Goal: Information Seeking & Learning: Learn about a topic

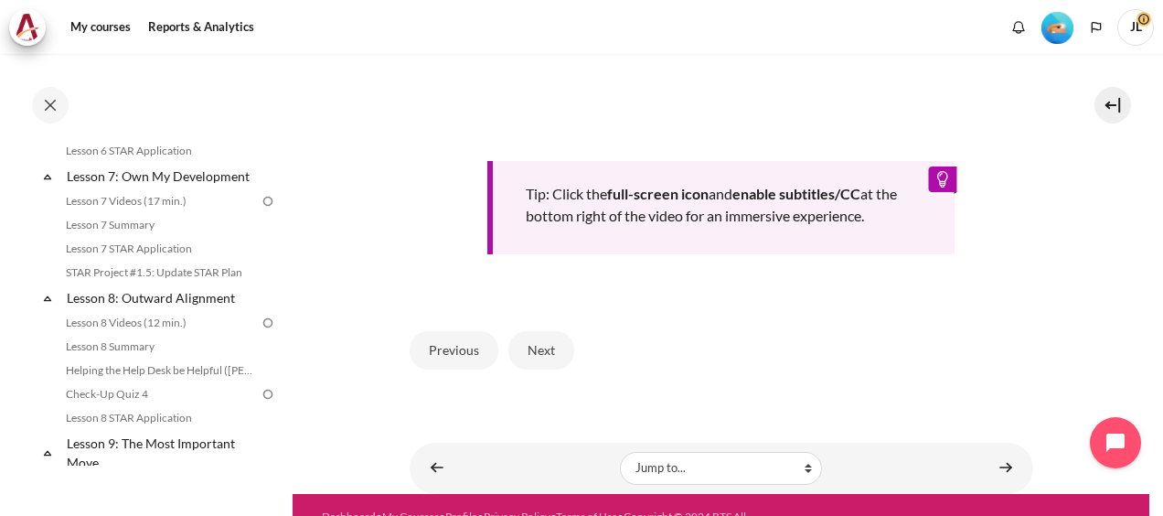
scroll to position [865, 0]
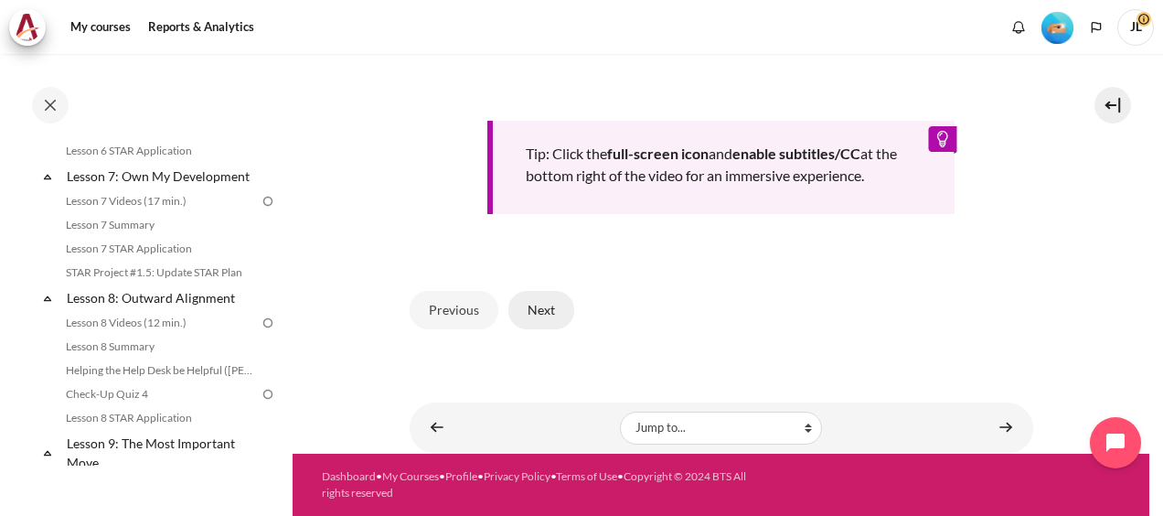
click at [550, 318] on button "Next" at bounding box center [541, 310] width 66 height 38
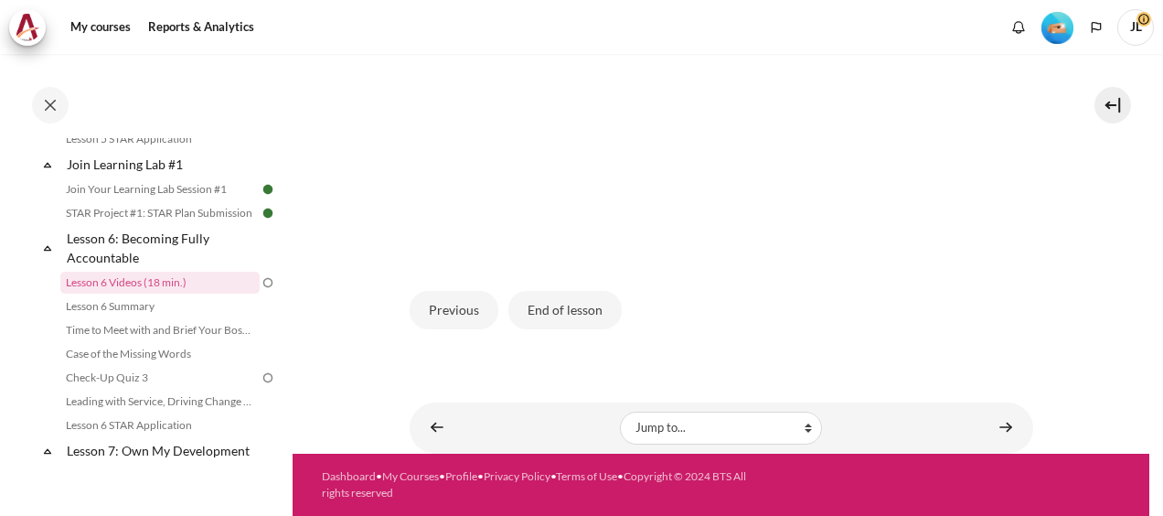
scroll to position [586, 0]
click at [542, 312] on button "End of lesson" at bounding box center [564, 310] width 113 height 38
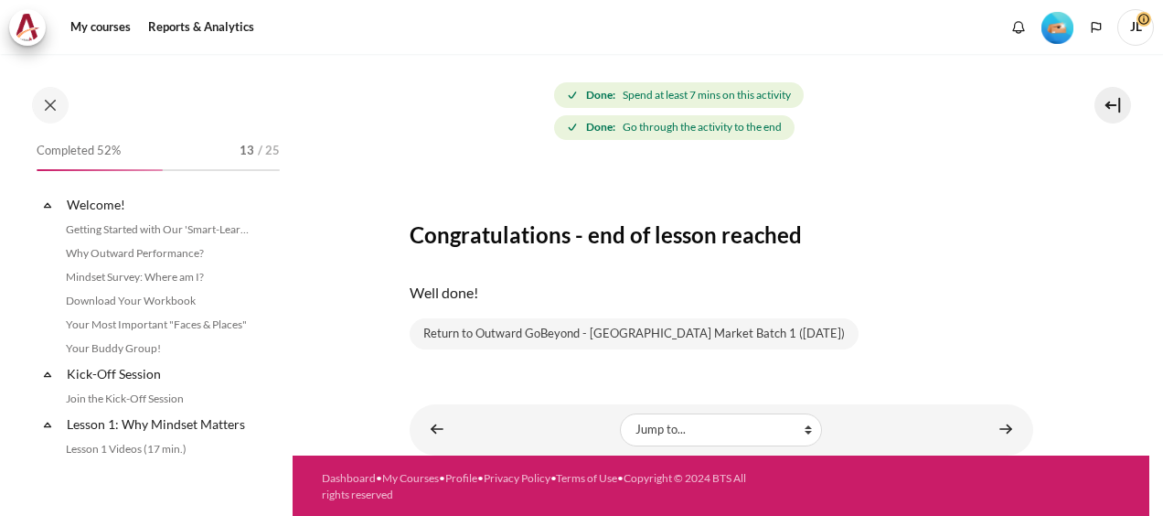
scroll to position [958, 0]
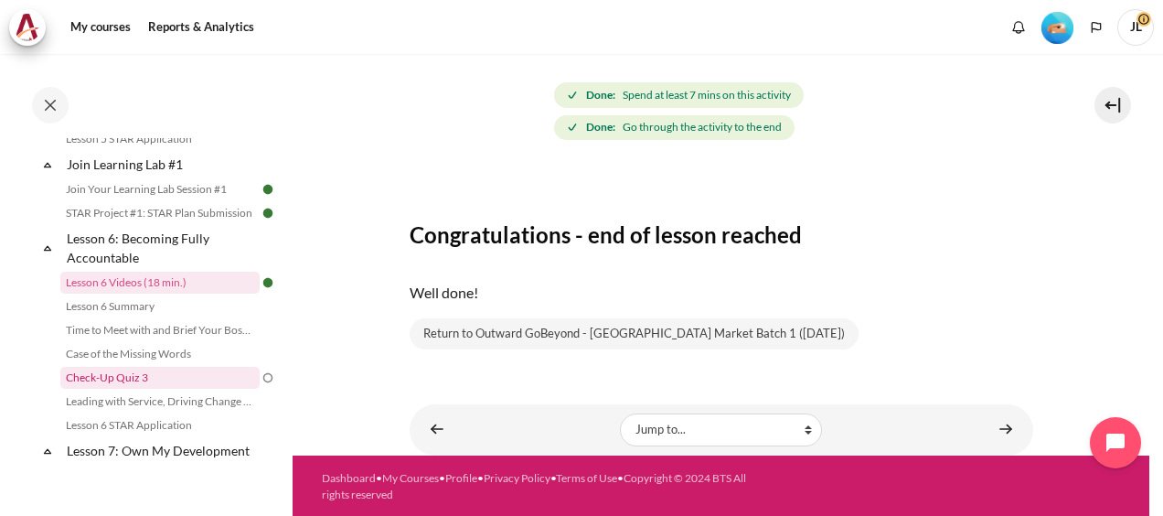
click at [176, 389] on link "Check-Up Quiz 3" at bounding box center [159, 378] width 199 height 22
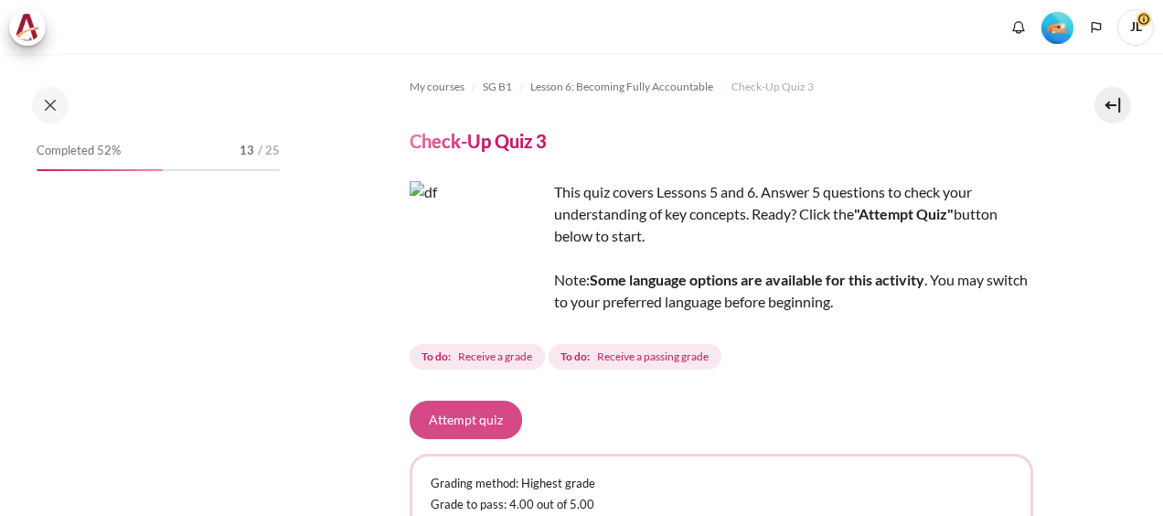
scroll to position [91, 0]
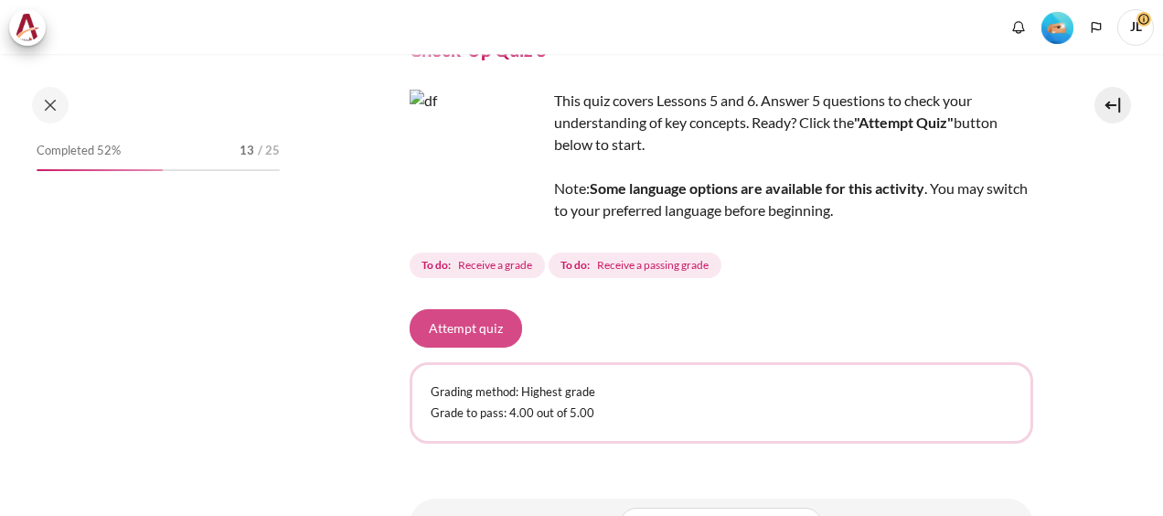
click at [470, 331] on button "Attempt quiz" at bounding box center [466, 328] width 112 height 38
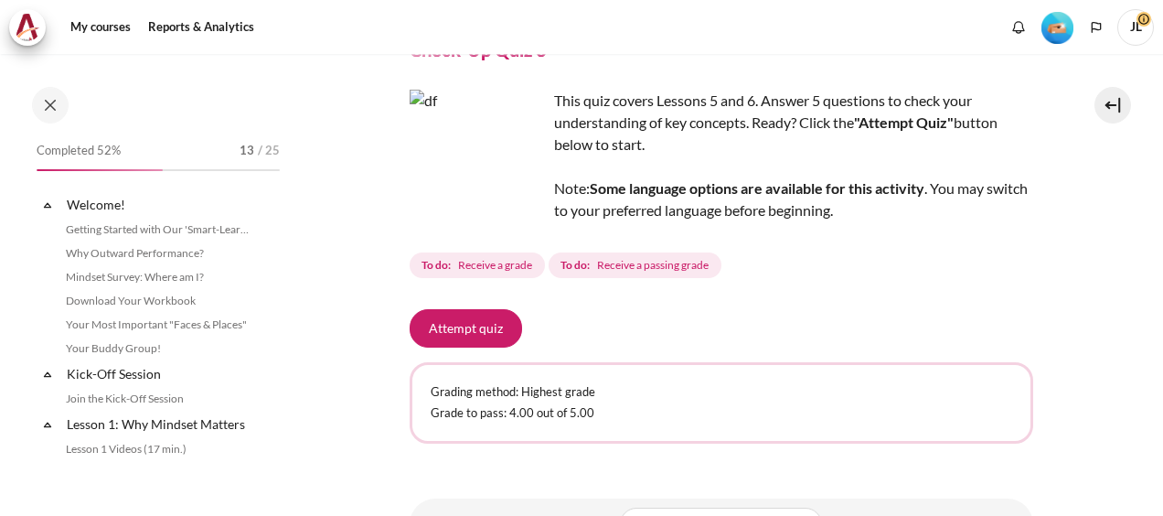
scroll to position [1053, 0]
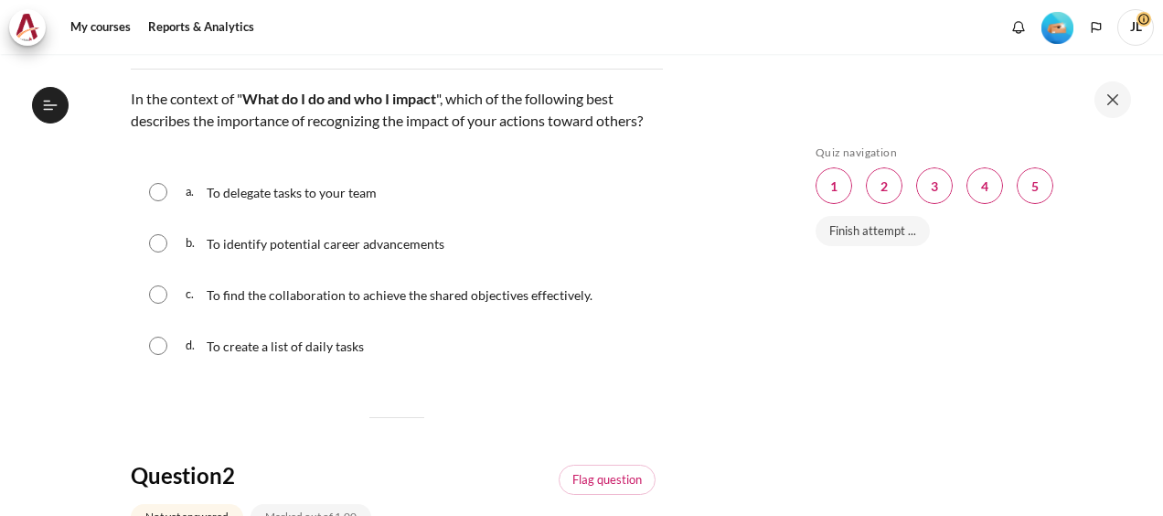
scroll to position [1053, 0]
click at [165, 304] on input "Content" at bounding box center [158, 294] width 18 height 18
radio input "true"
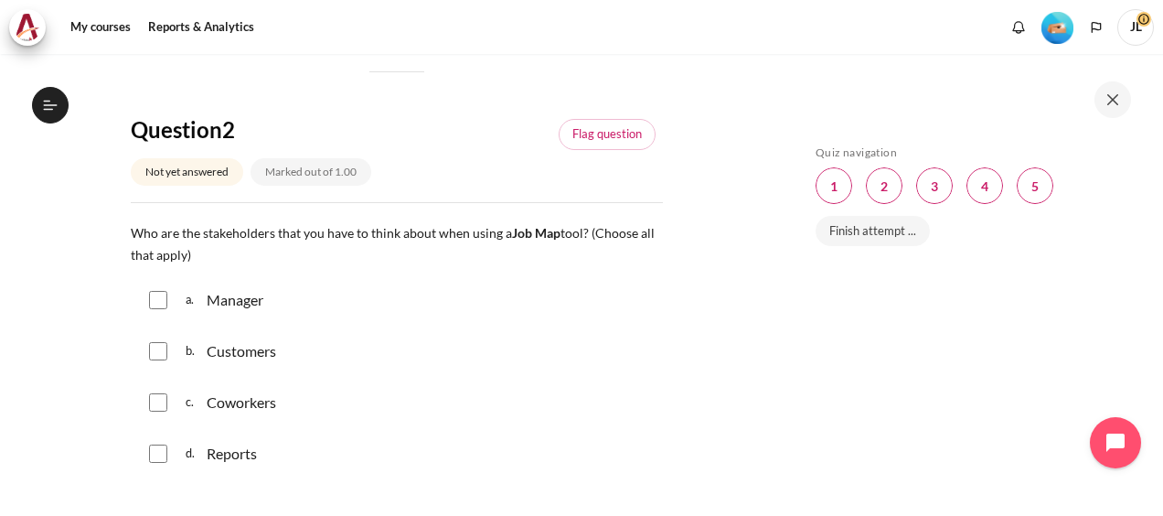
scroll to position [731, 0]
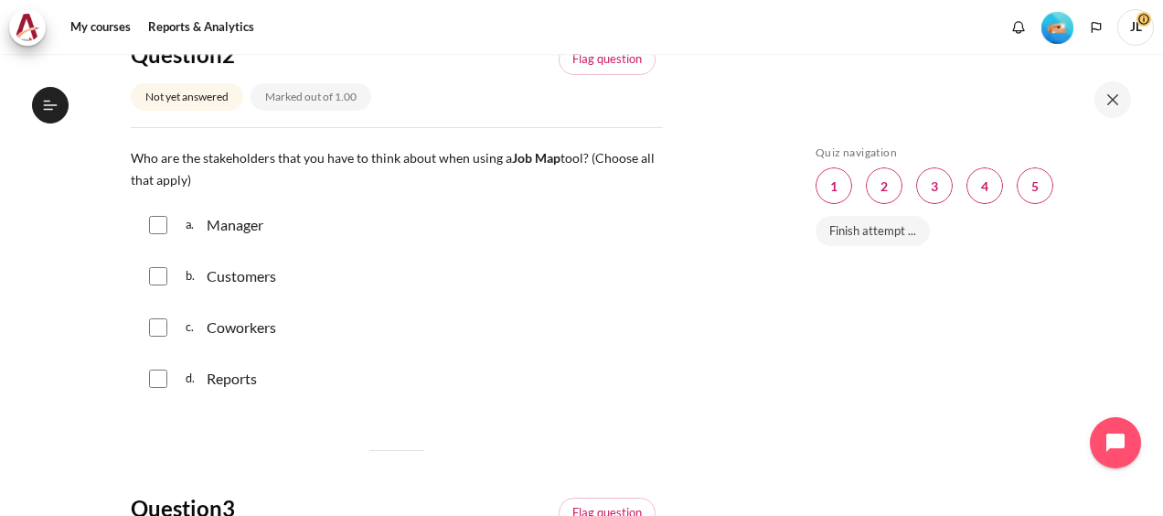
click at [157, 336] on input "Content" at bounding box center [158, 327] width 18 height 18
checkbox input "true"
click at [157, 388] on input "Content" at bounding box center [158, 378] width 18 height 18
checkbox input "true"
click at [163, 234] on input "Content" at bounding box center [158, 225] width 18 height 18
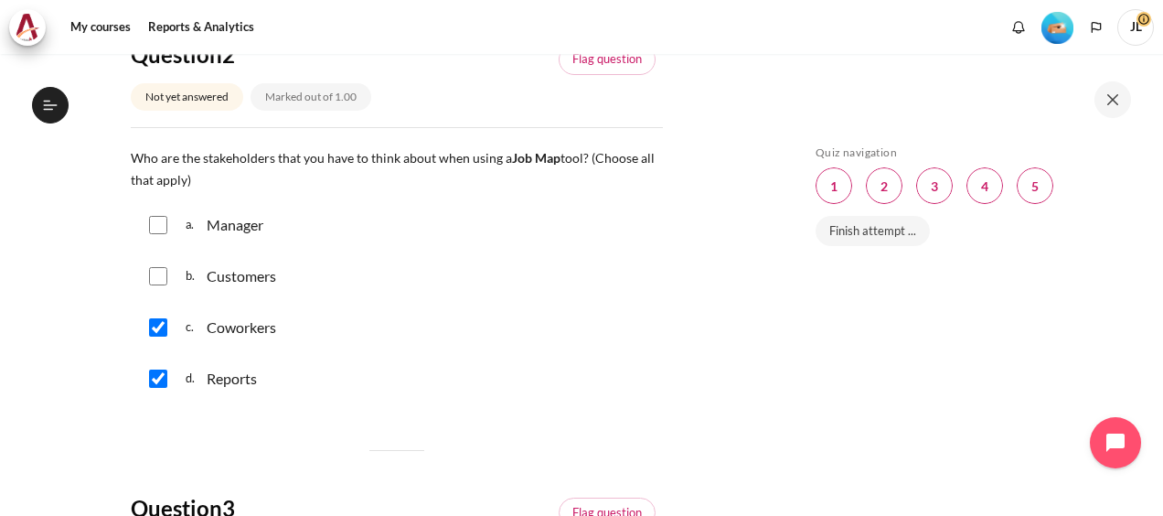
checkbox input "true"
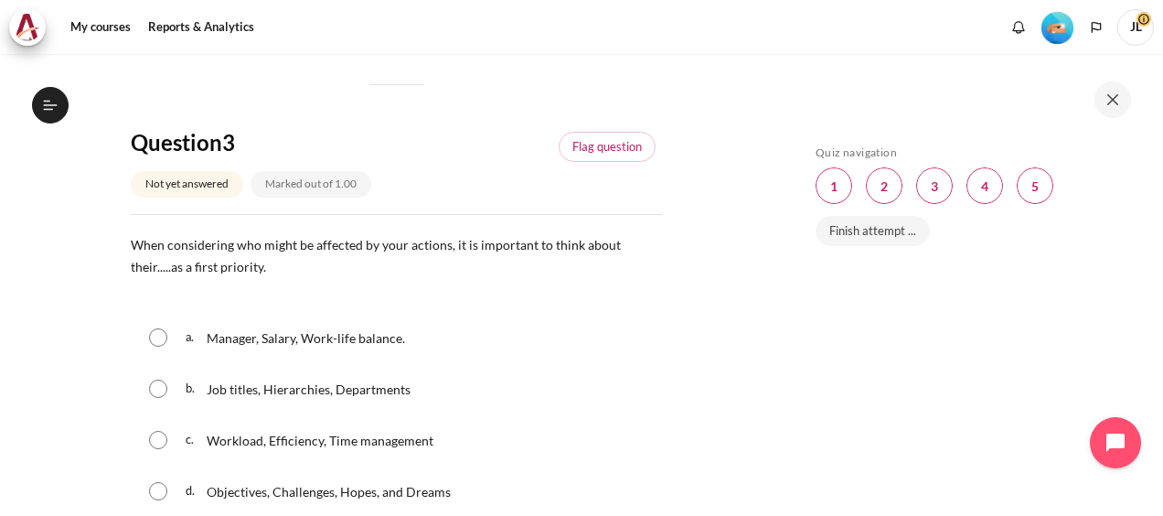
scroll to position [1189, 0]
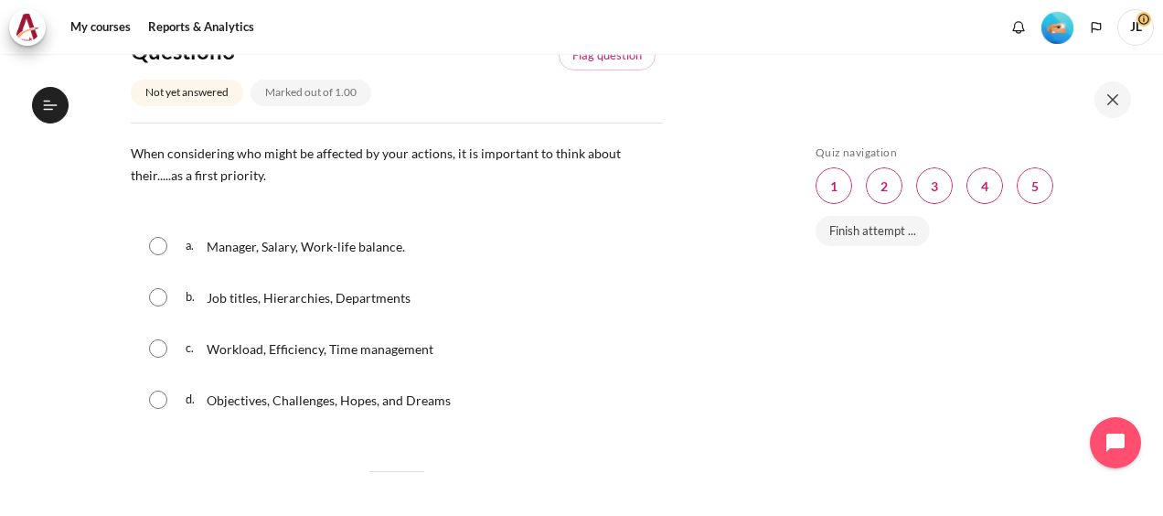
click at [162, 409] on input "Content" at bounding box center [158, 399] width 18 height 18
radio input "true"
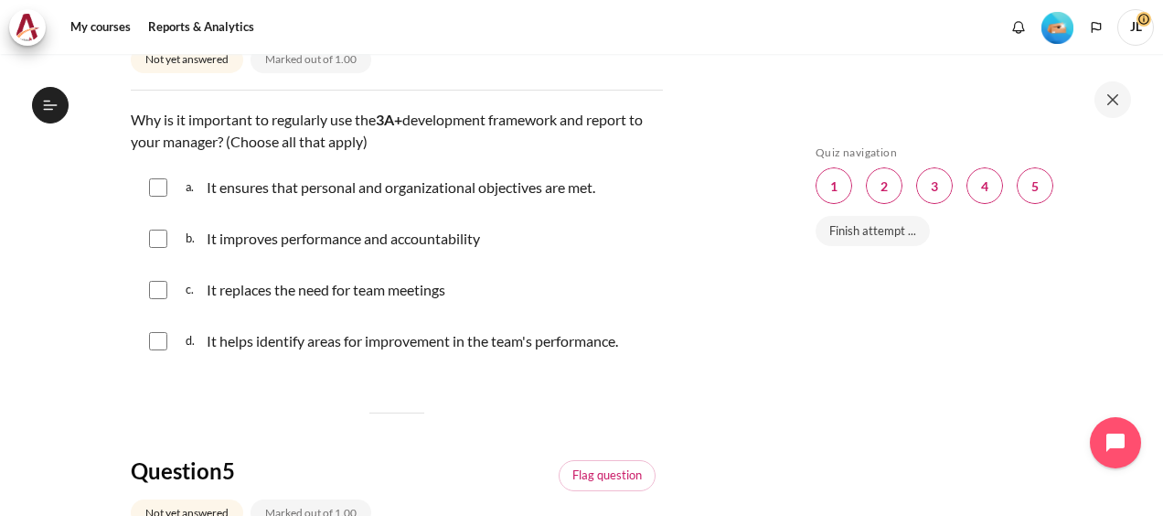
scroll to position [1646, 0]
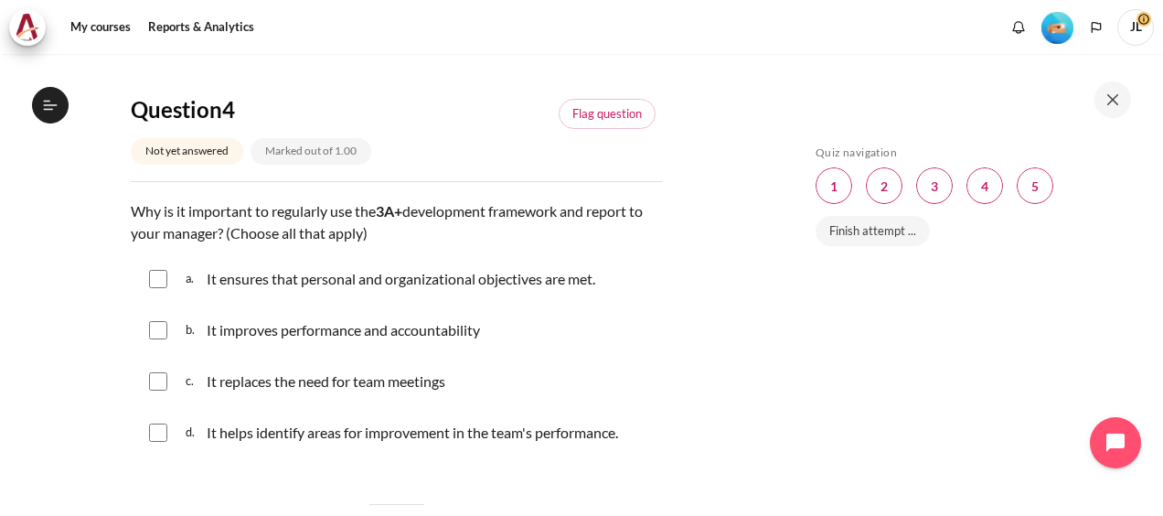
click at [163, 288] on input "Content" at bounding box center [158, 279] width 18 height 18
checkbox input "true"
click at [159, 339] on input "Content" at bounding box center [158, 330] width 18 height 18
checkbox input "true"
click at [159, 443] on div "d. It helps identify areas for improvement in the team's performance." at bounding box center [397, 433] width 532 height 48
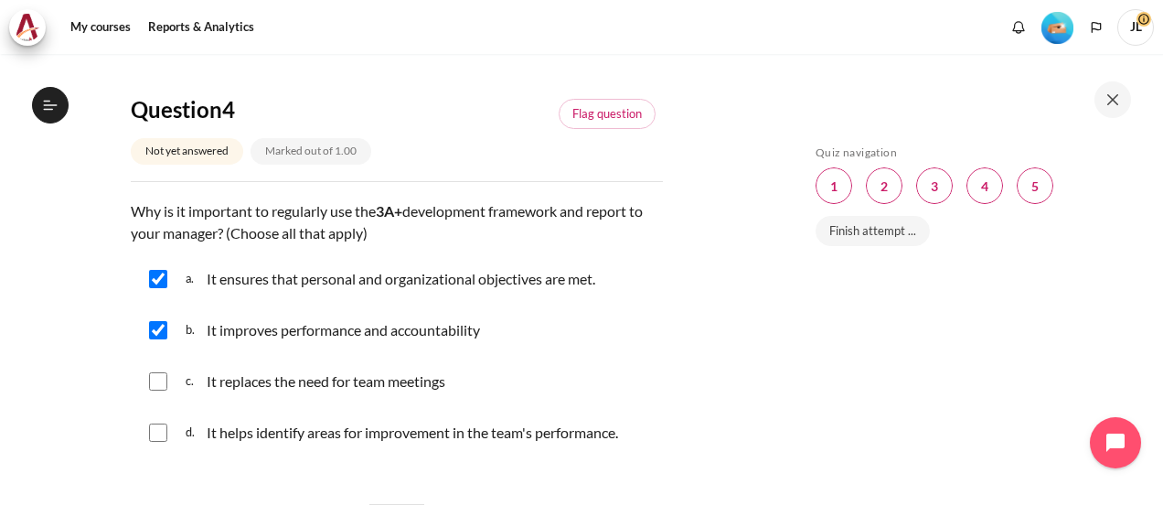
click at [169, 448] on div "d. It helps identify areas for improvement in the team's performance." at bounding box center [397, 433] width 532 height 48
click at [140, 454] on div "d. It helps identify areas for improvement in the team's performance." at bounding box center [397, 433] width 532 height 48
click at [152, 442] on input "Content" at bounding box center [158, 432] width 18 height 18
checkbox input "true"
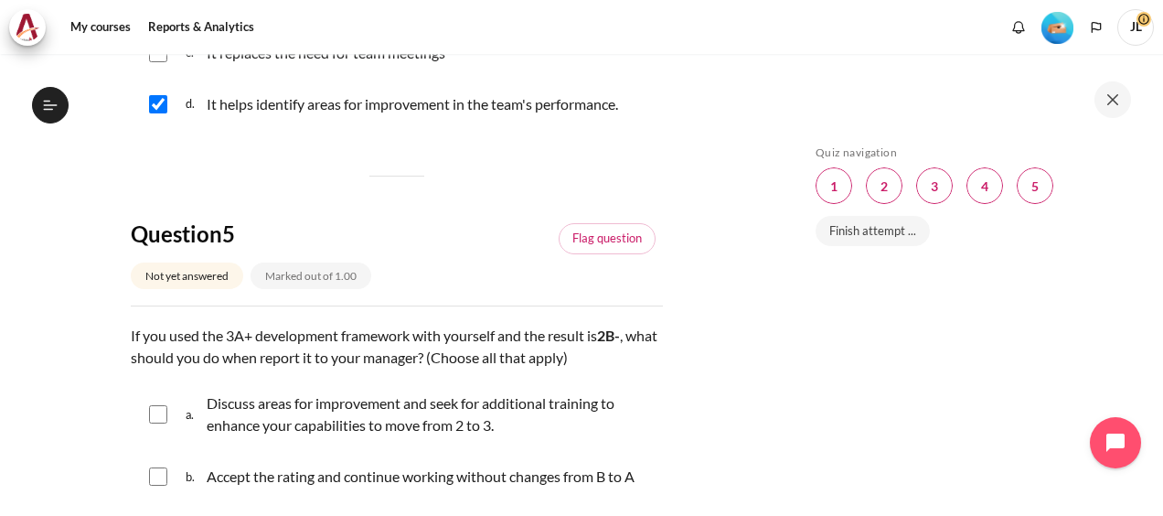
scroll to position [2103, 0]
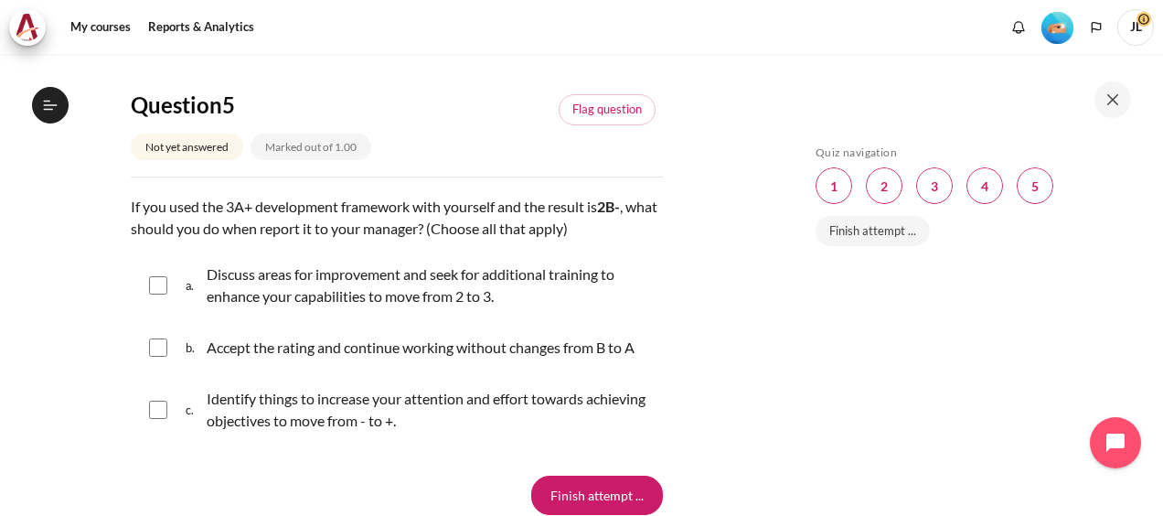
click at [154, 294] on input "Content" at bounding box center [158, 285] width 18 height 18
checkbox input "true"
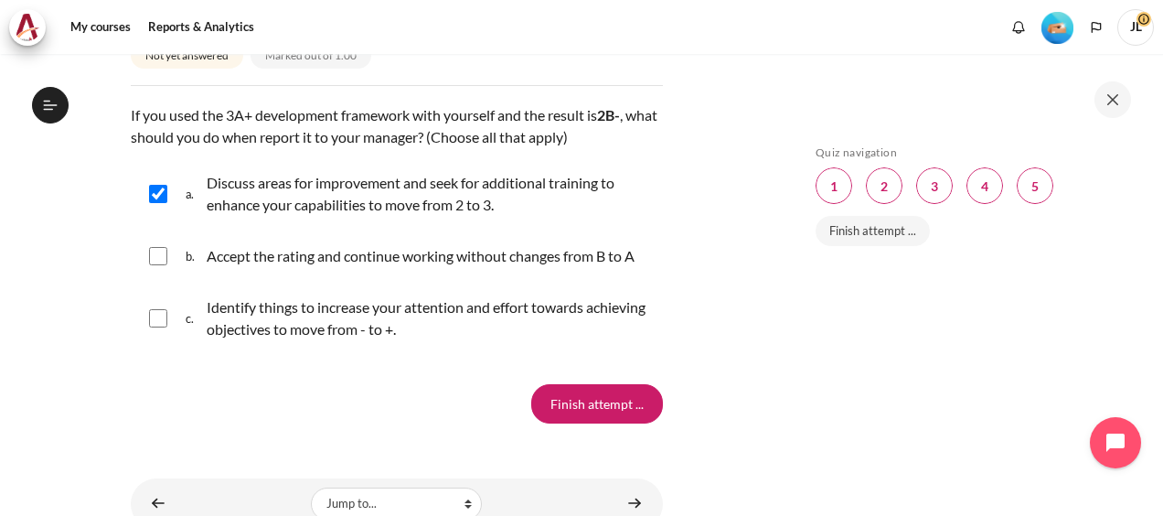
click at [187, 322] on span "c." at bounding box center [194, 318] width 17 height 51
checkbox input "true"
click at [590, 421] on input "Finish attempt ..." at bounding box center [597, 403] width 132 height 38
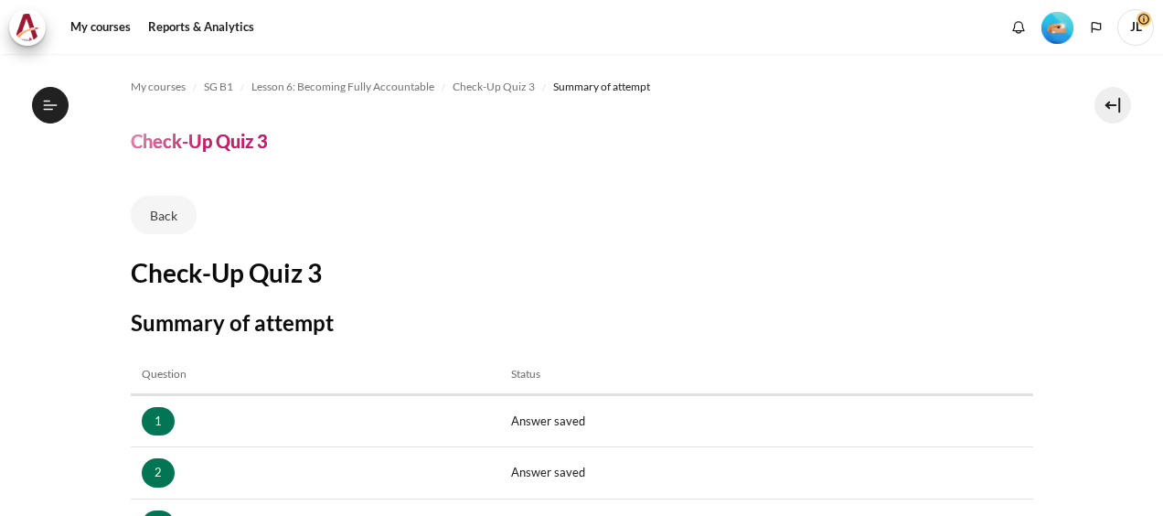
scroll to position [422, 0]
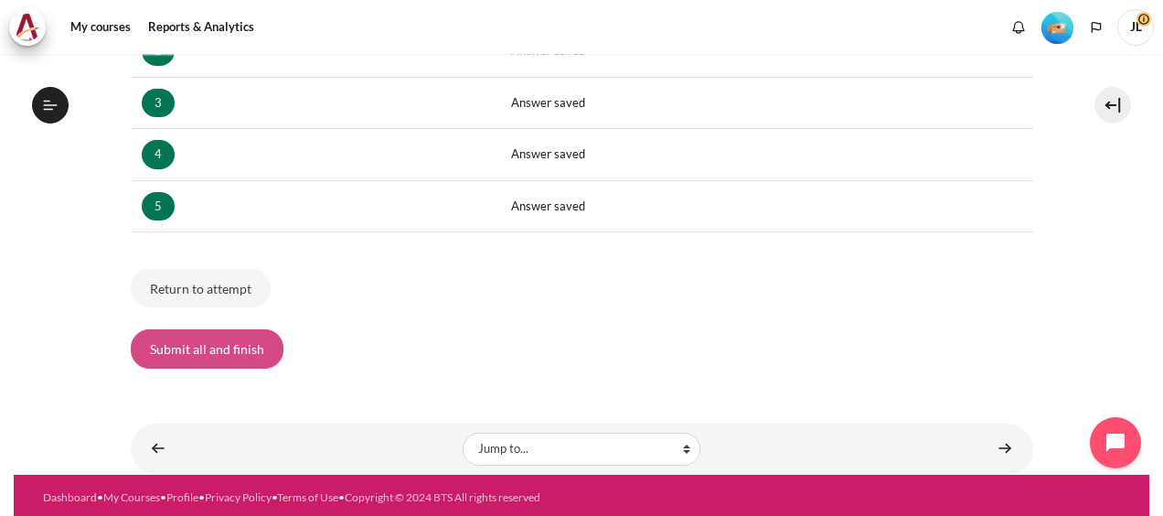
click at [217, 353] on button "Submit all and finish" at bounding box center [207, 348] width 153 height 38
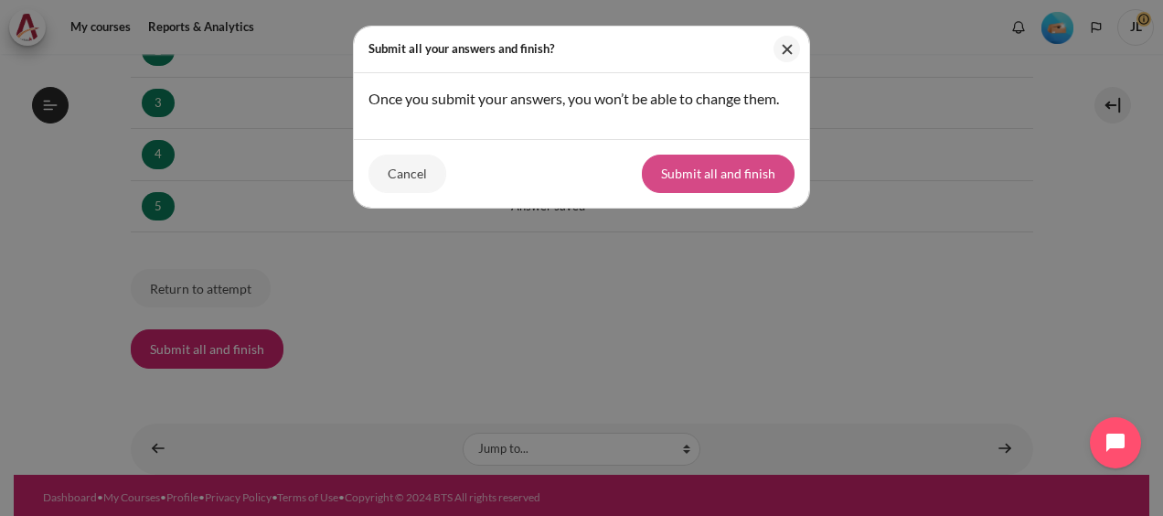
click at [697, 174] on button "Submit all and finish" at bounding box center [718, 174] width 153 height 38
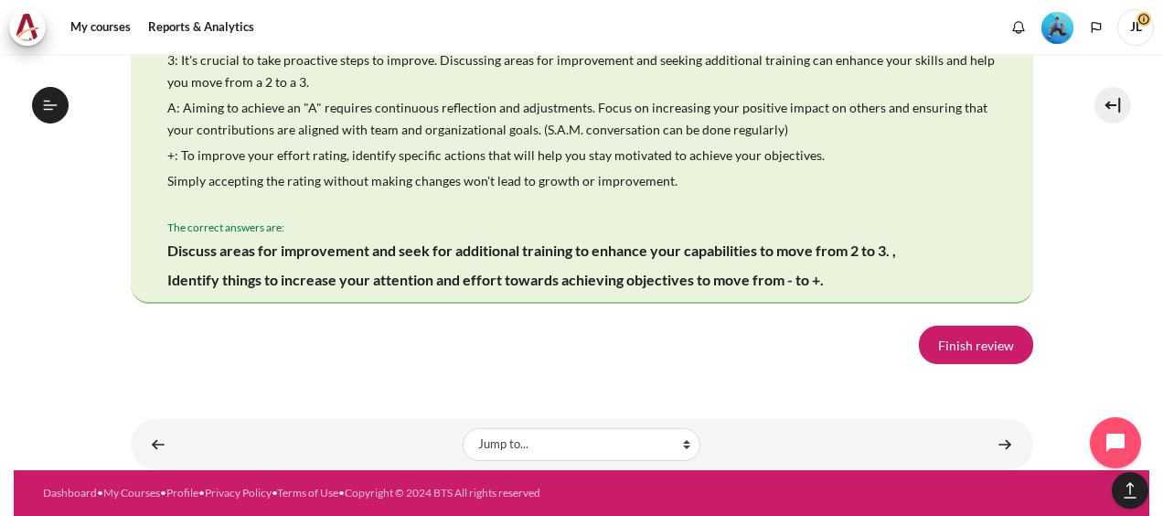
scroll to position [3566, 0]
click at [958, 364] on link "Finish review" at bounding box center [976, 345] width 114 height 38
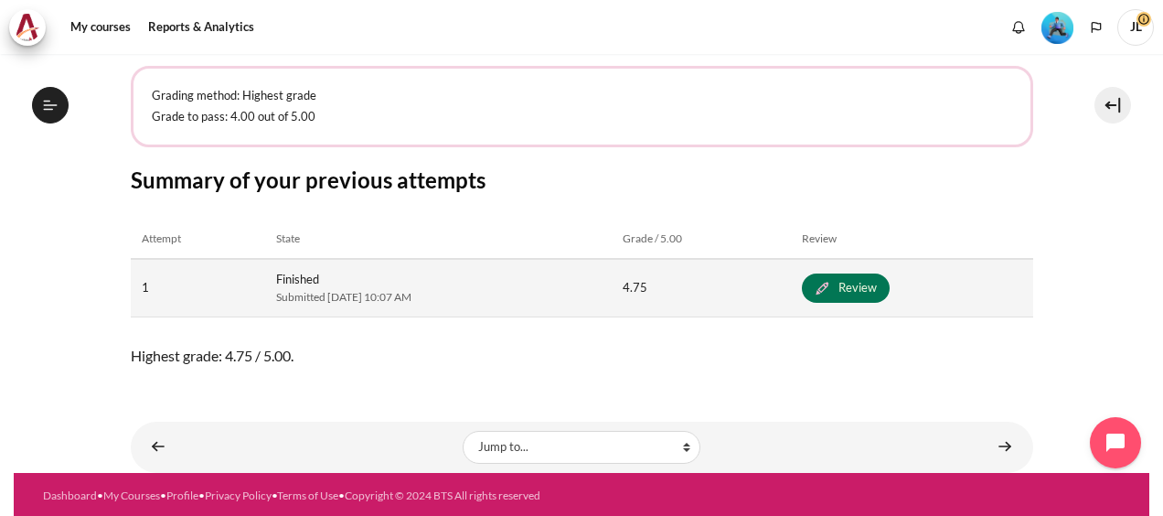
scroll to position [388, 0]
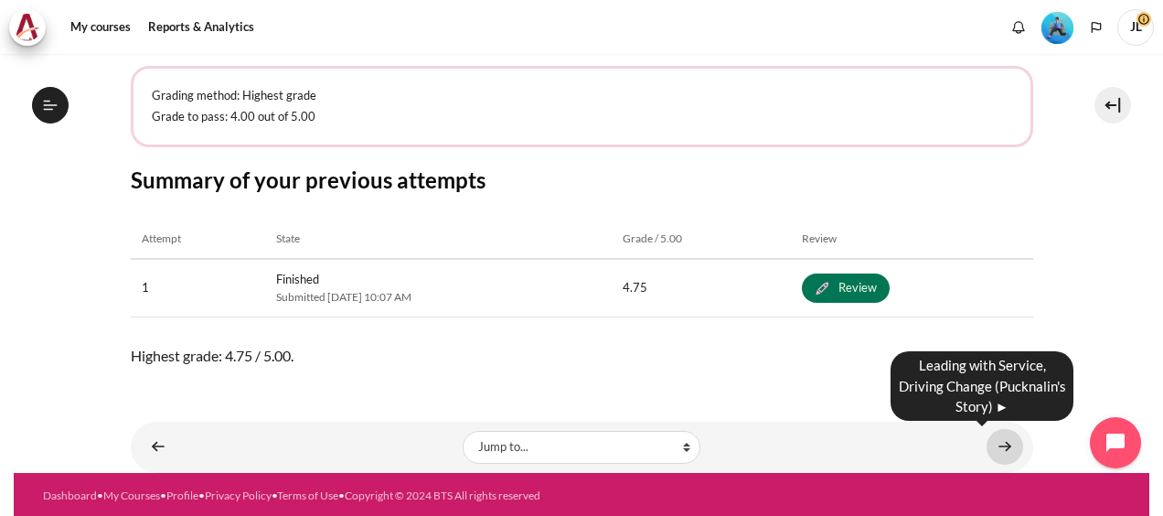
click at [995, 440] on link "Content" at bounding box center [1005, 447] width 37 height 36
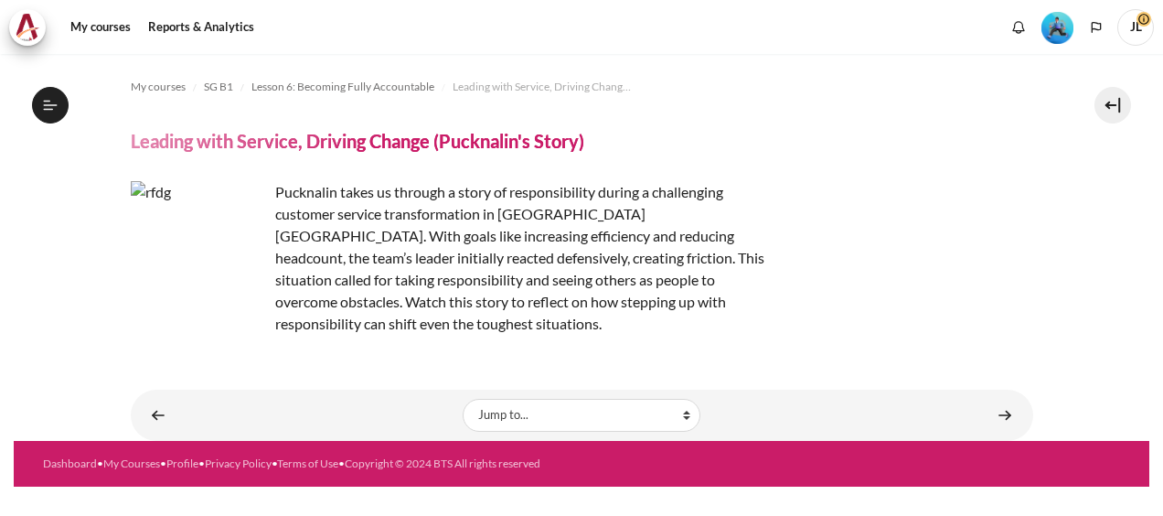
scroll to position [1077, 0]
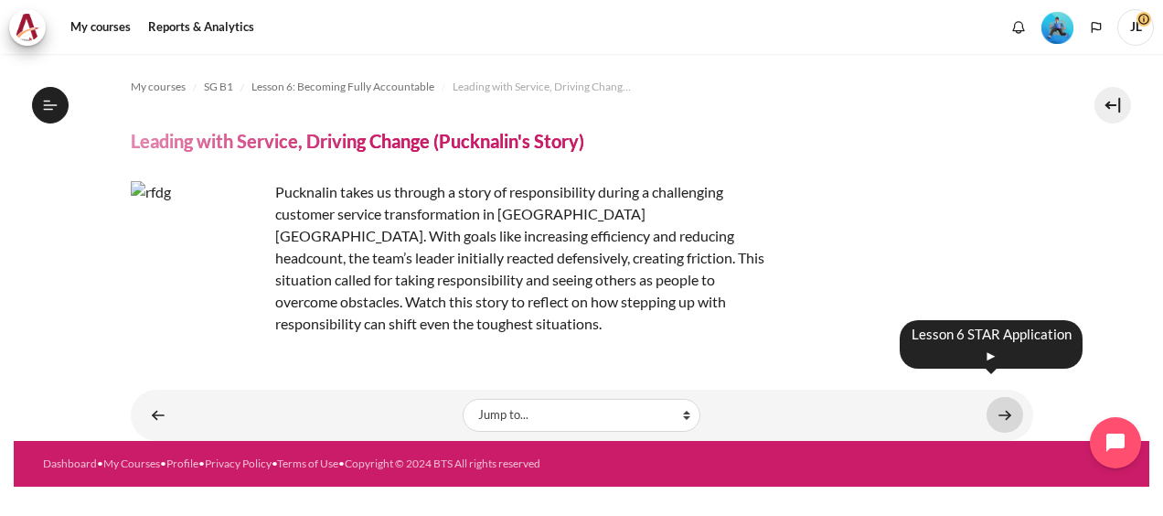
click at [1010, 397] on link "Content" at bounding box center [1005, 415] width 37 height 36
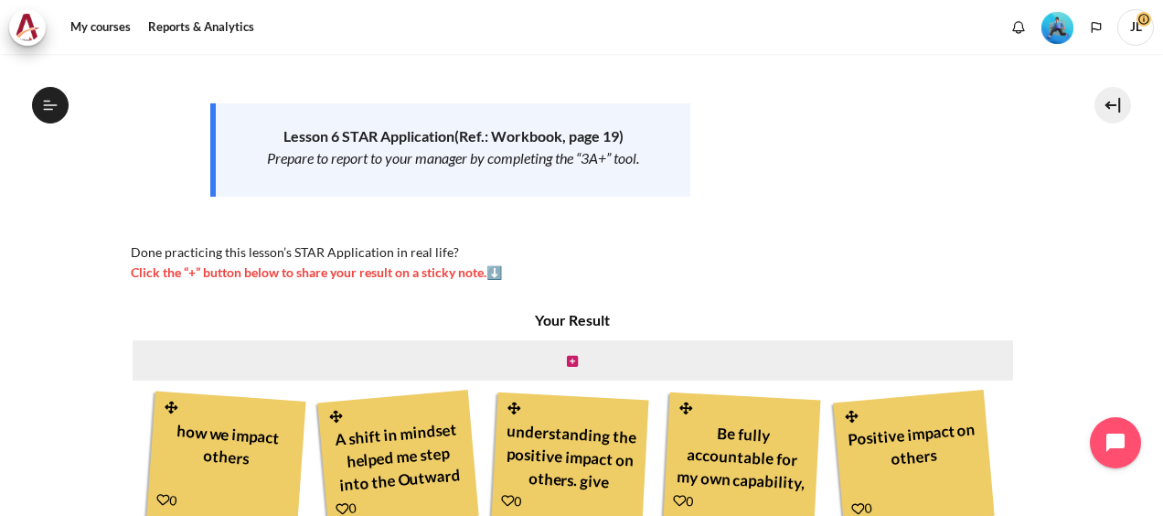
scroll to position [367, 0]
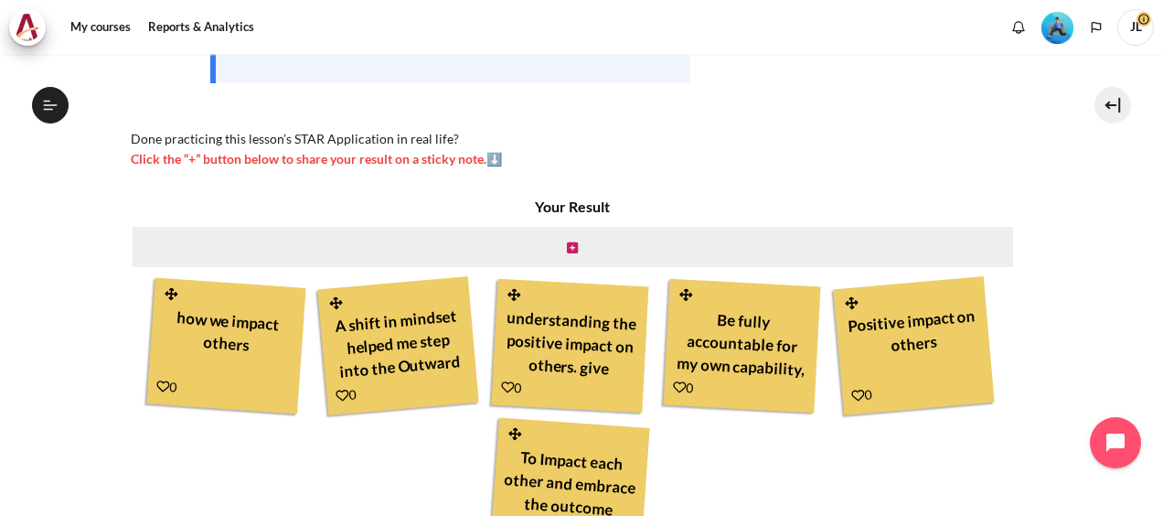
drag, startPoint x: 228, startPoint y: 347, endPoint x: 309, endPoint y: 328, distance: 83.6
click at [227, 347] on div "how we impact others" at bounding box center [226, 342] width 137 height 85
click at [365, 317] on div "A shift in mindset helped me step into the Outward Mindset Pattern" at bounding box center [397, 342] width 139 height 87
click at [596, 322] on div "understanding the positive impact on others. give attention to them" at bounding box center [570, 342] width 136 height 82
click at [754, 319] on div "Be fully accountable for my own capability, impact and effort in my role in ZP" at bounding box center [742, 342] width 136 height 82
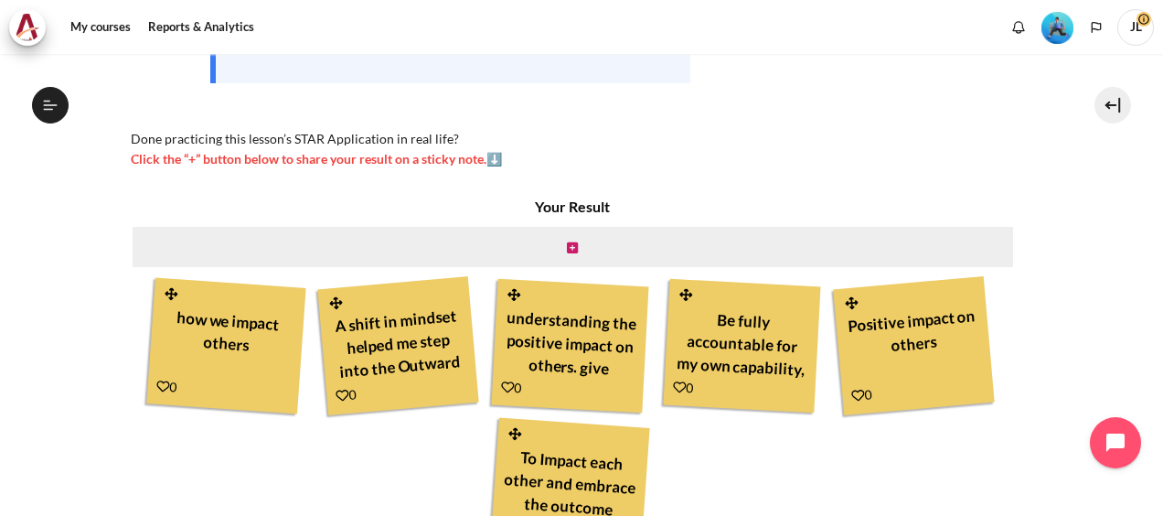
click at [881, 325] on div "Positive impact on others" at bounding box center [913, 342] width 139 height 87
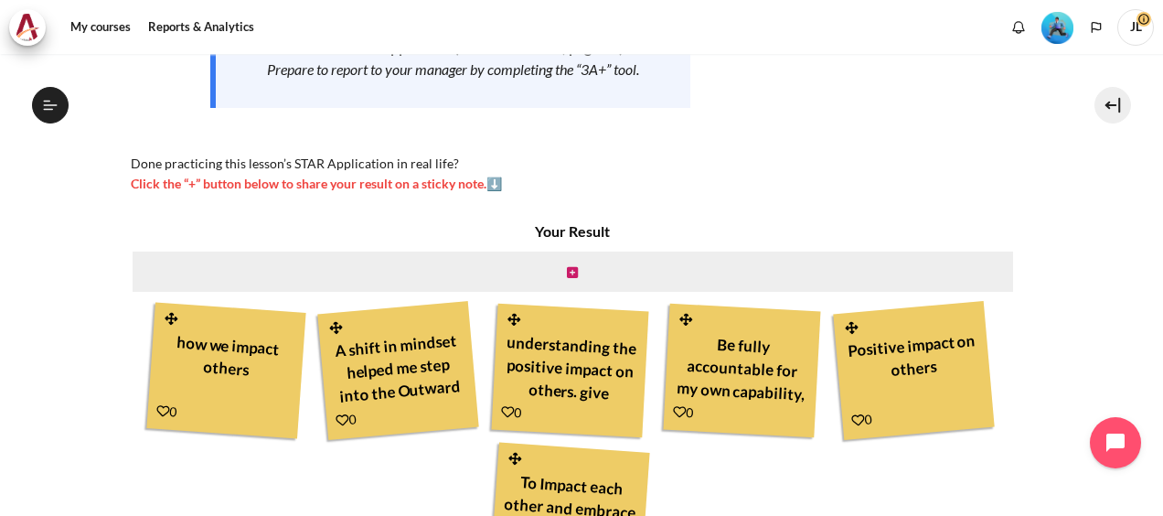
scroll to position [366, 0]
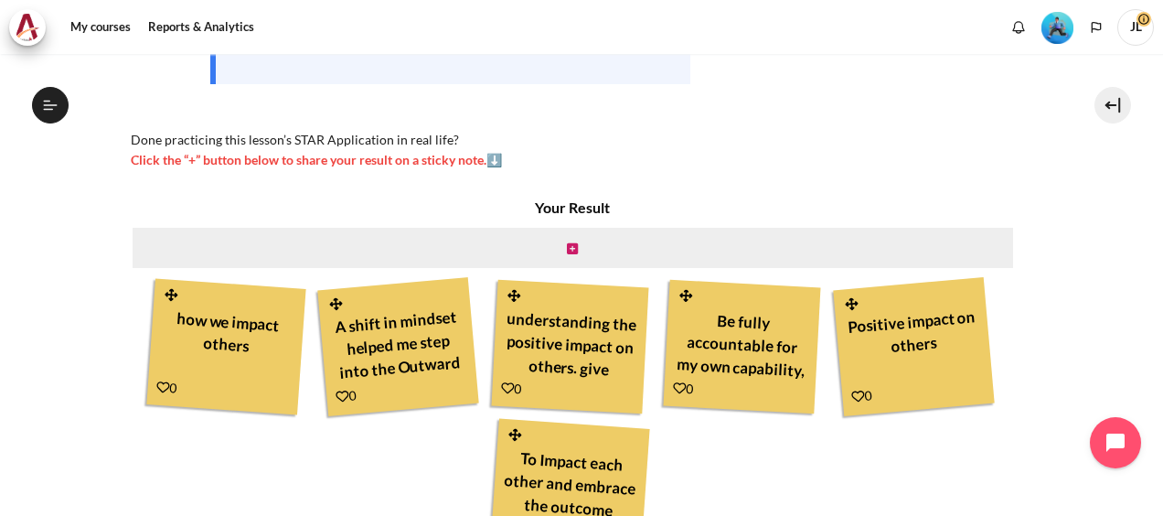
click at [163, 394] on link "Content" at bounding box center [163, 387] width 14 height 16
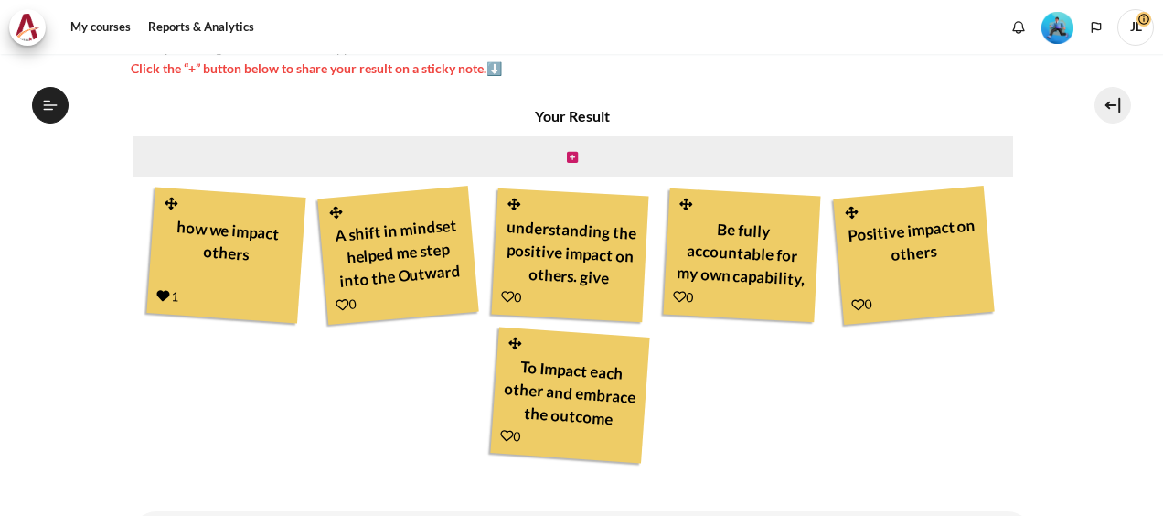
scroll to position [1101, 0]
click at [336, 307] on icon "Content" at bounding box center [343, 305] width 14 height 14
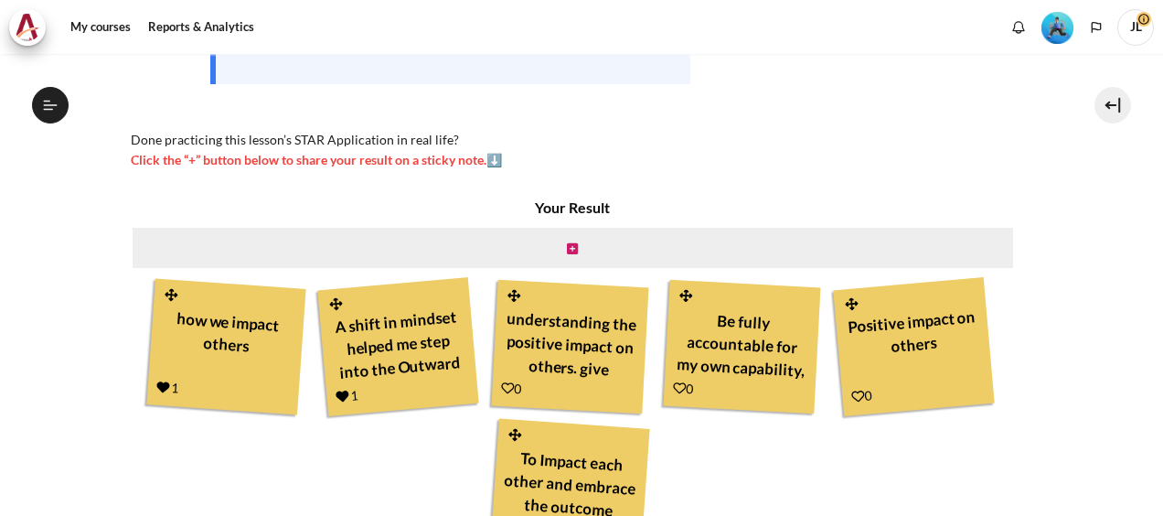
scroll to position [1101, 0]
click at [507, 388] on icon "Content" at bounding box center [508, 388] width 14 height 14
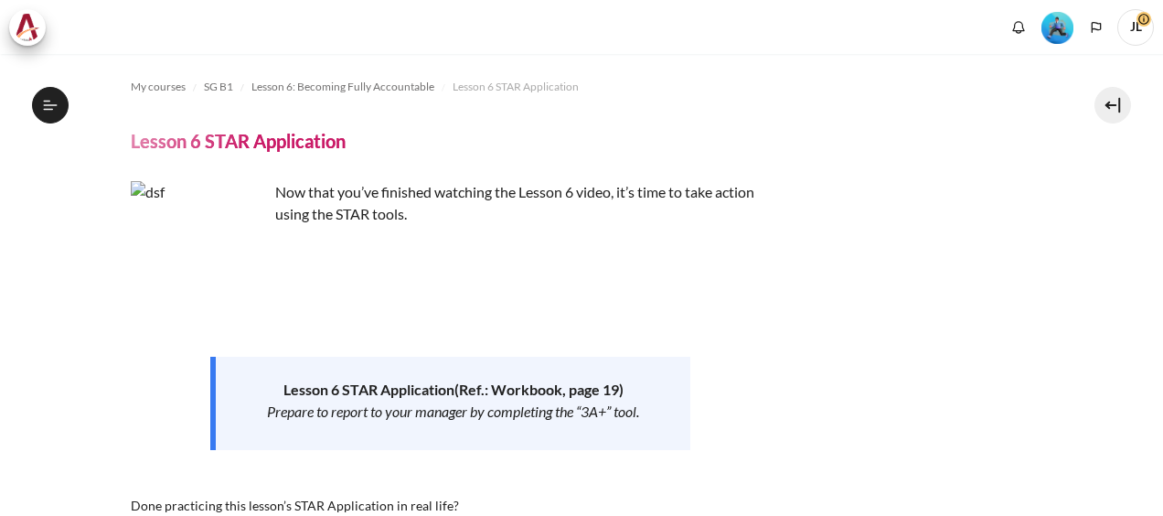
scroll to position [366, 0]
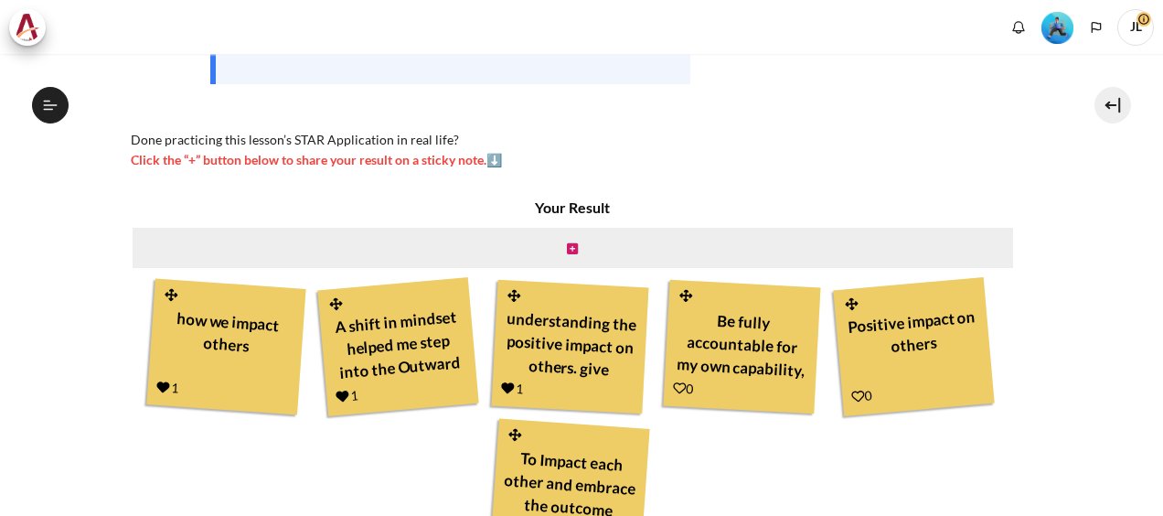
click at [673, 379] on div "0" at bounding box center [683, 388] width 21 height 20
click at [677, 386] on icon "Content" at bounding box center [680, 388] width 14 height 14
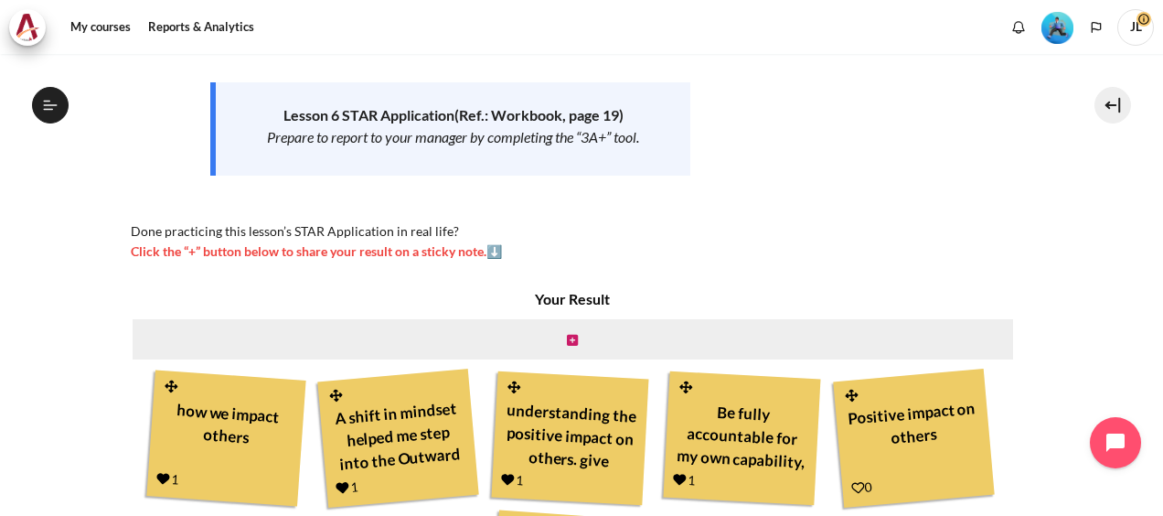
scroll to position [366, 0]
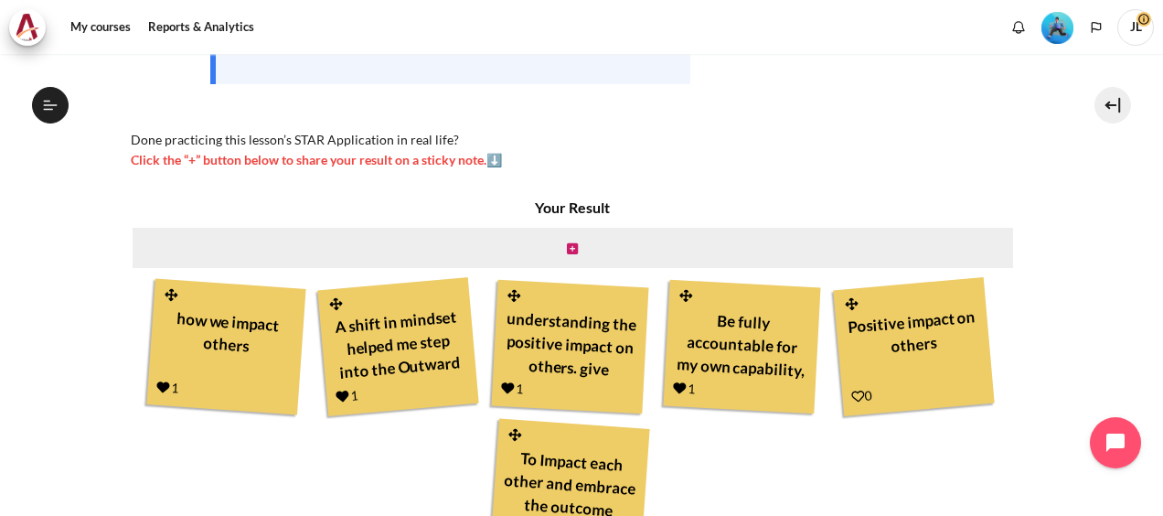
click at [851, 398] on icon "Content" at bounding box center [858, 397] width 14 height 14
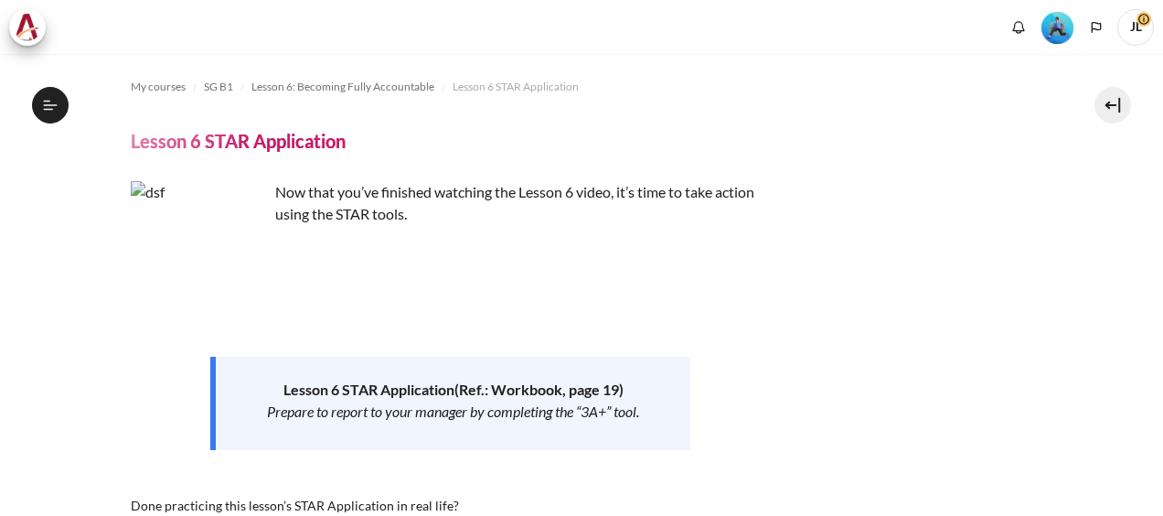
scroll to position [457, 0]
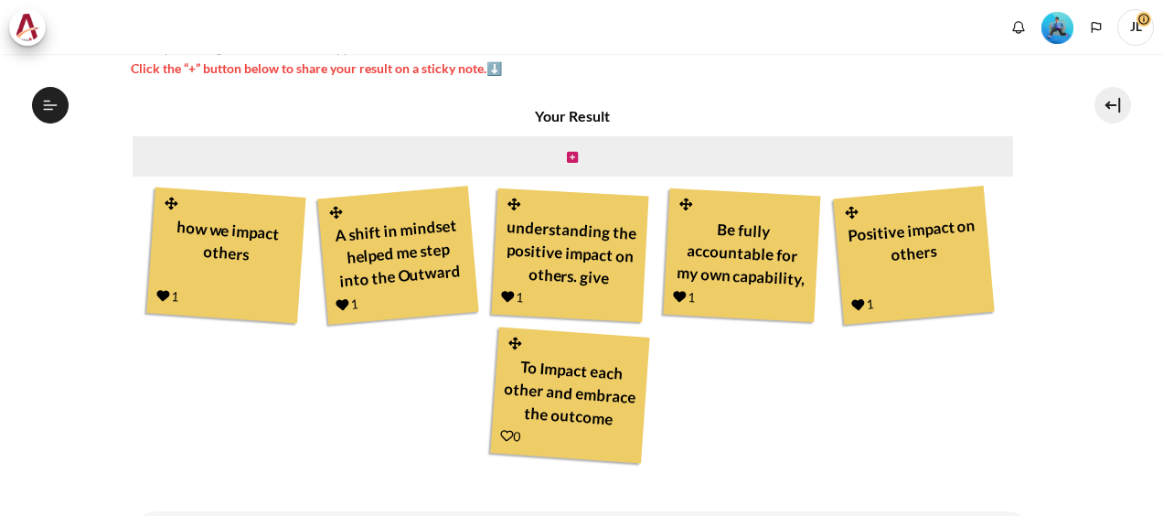
click at [506, 435] on icon "Content" at bounding box center [507, 436] width 14 height 14
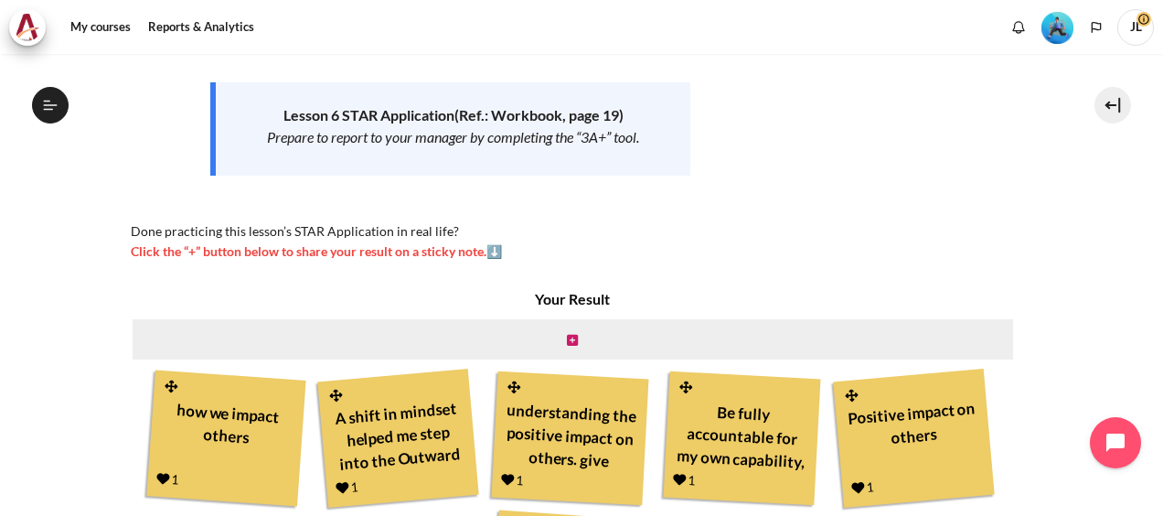
scroll to position [549, 0]
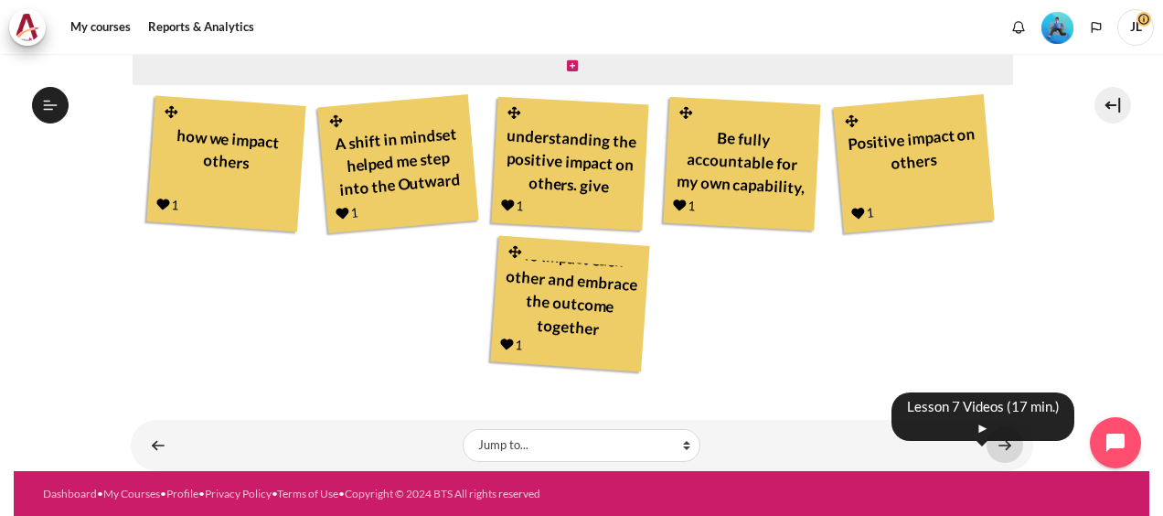
click at [989, 434] on link "Content" at bounding box center [1005, 445] width 37 height 36
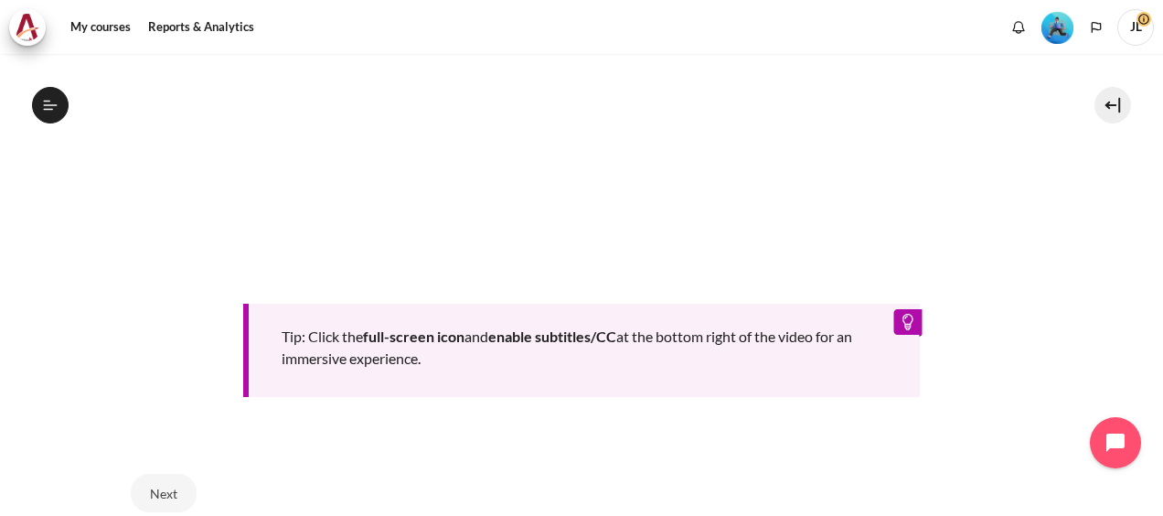
scroll to position [274, 0]
